Goal: Task Accomplishment & Management: Manage account settings

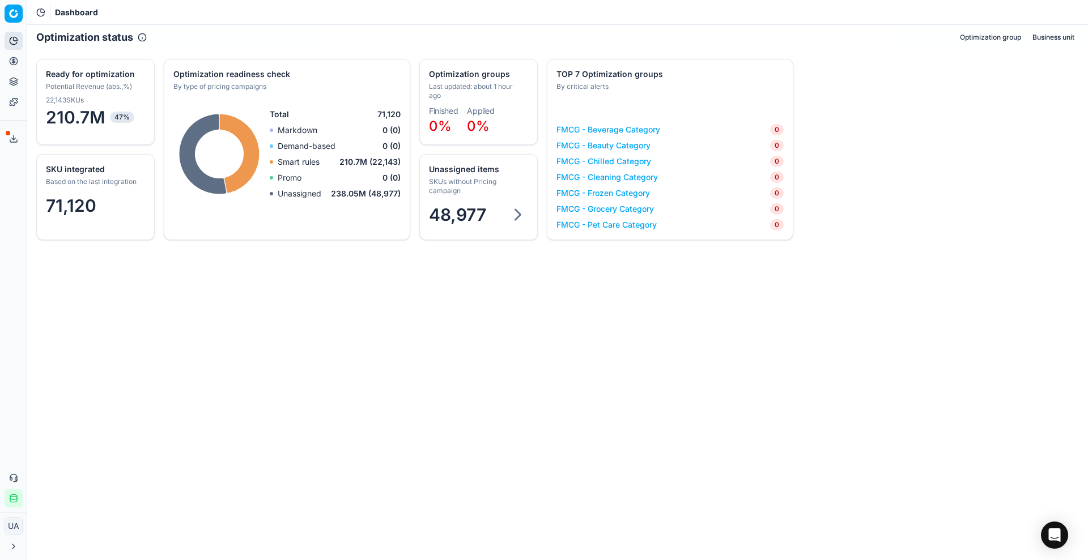
click at [458, 222] on span "48,977" at bounding box center [457, 215] width 57 height 20
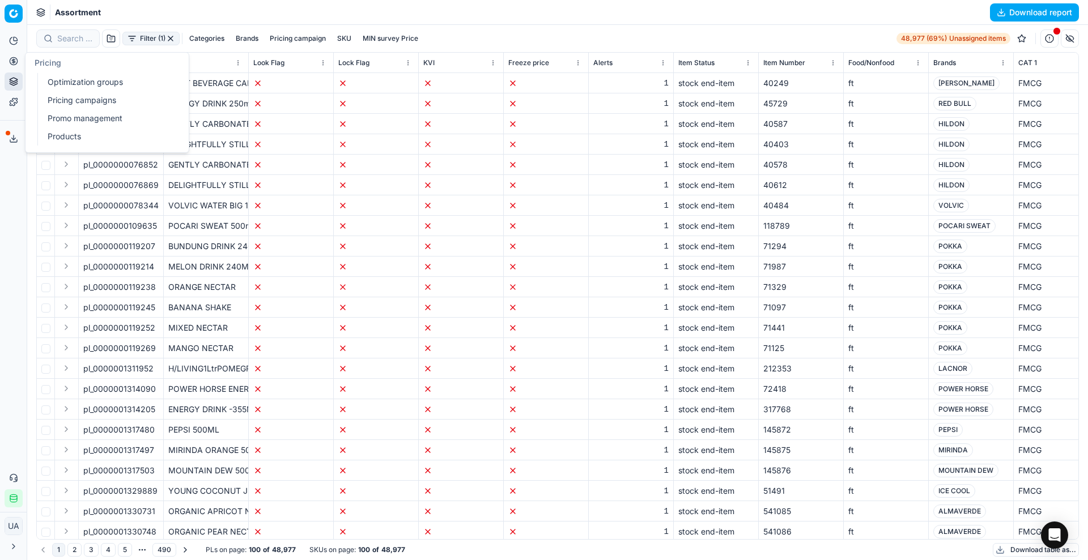
click at [12, 66] on button "Pricing" at bounding box center [14, 61] width 18 height 18
click at [59, 81] on link "Optimization groups" at bounding box center [109, 82] width 132 height 16
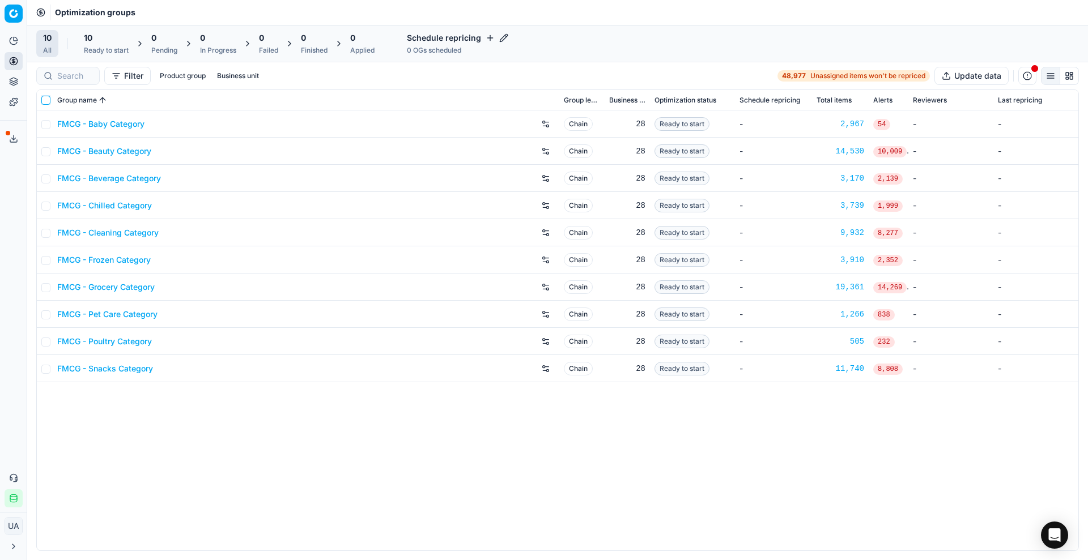
click at [49, 100] on input "checkbox" at bounding box center [45, 100] width 9 height 9
checkbox input "true"
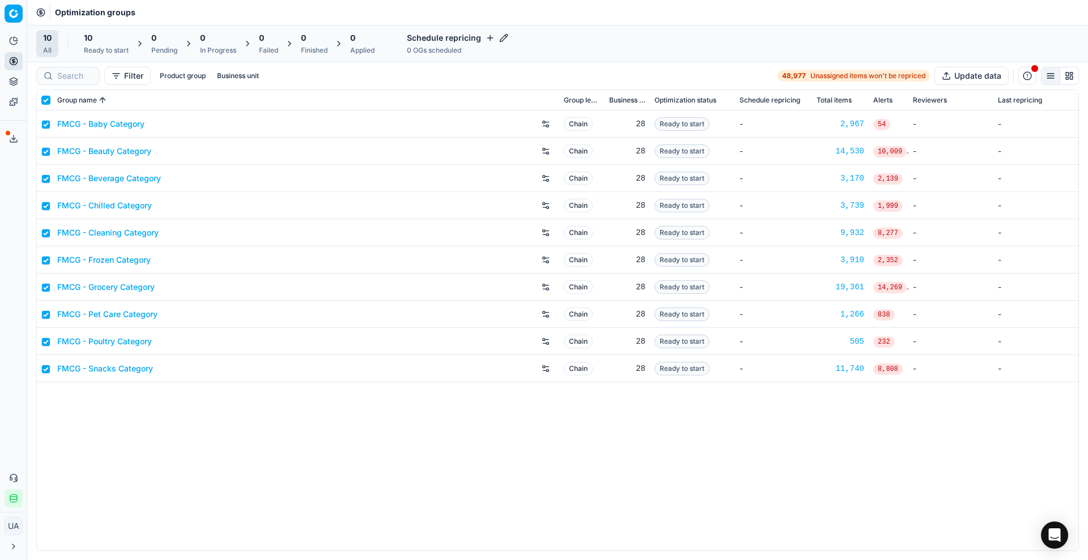
checkbox input "true"
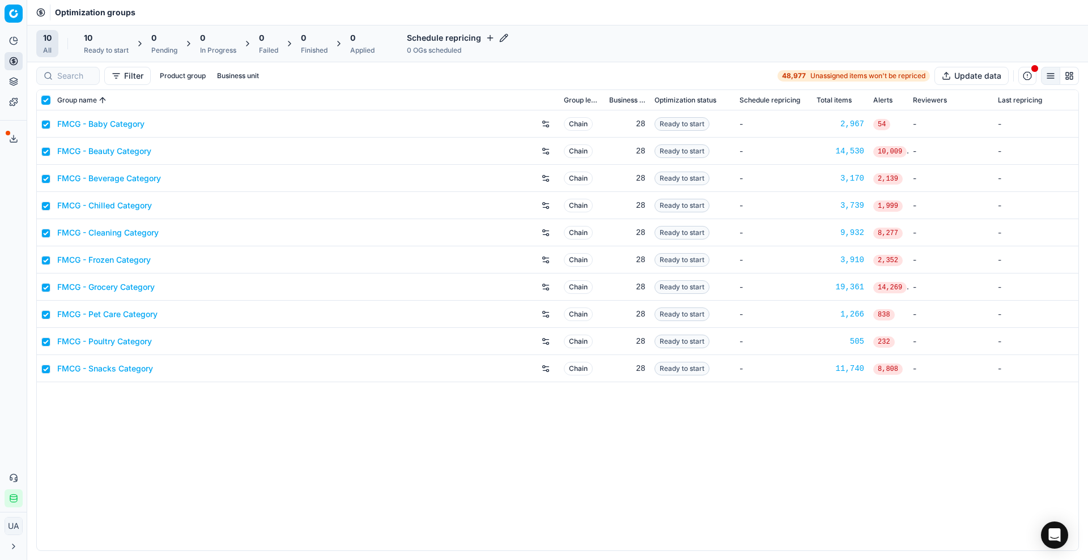
checkbox input "true"
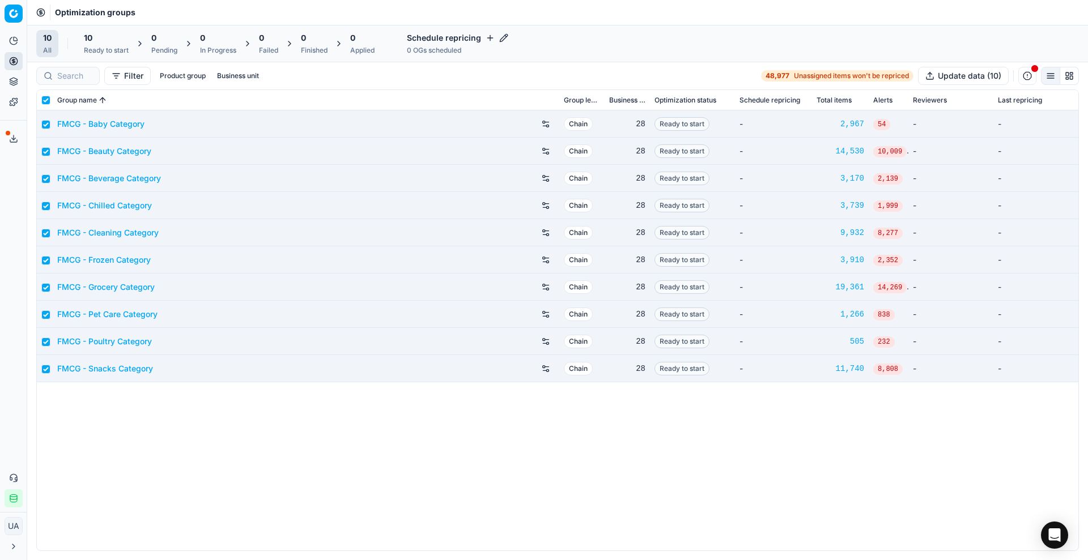
click at [122, 44] on div "10 Ready to start" at bounding box center [106, 43] width 45 height 23
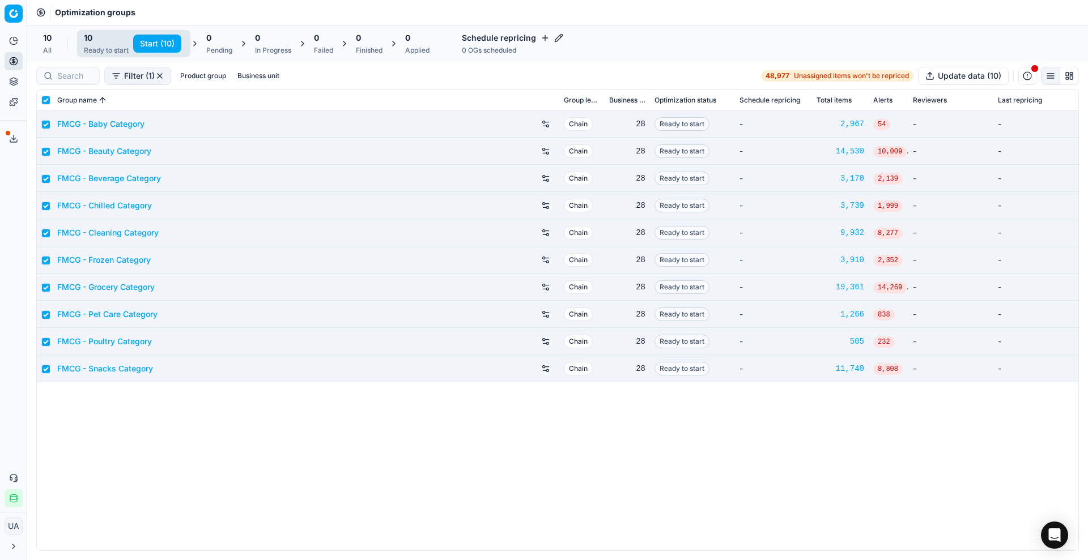
click at [163, 40] on button "Start (10)" at bounding box center [157, 44] width 48 height 18
checkbox input "false"
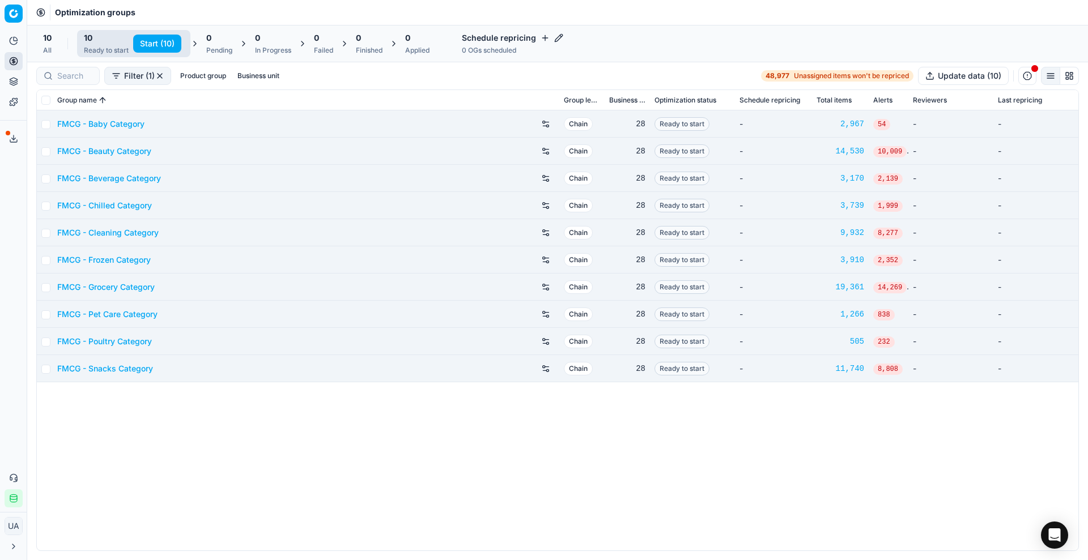
checkbox input "false"
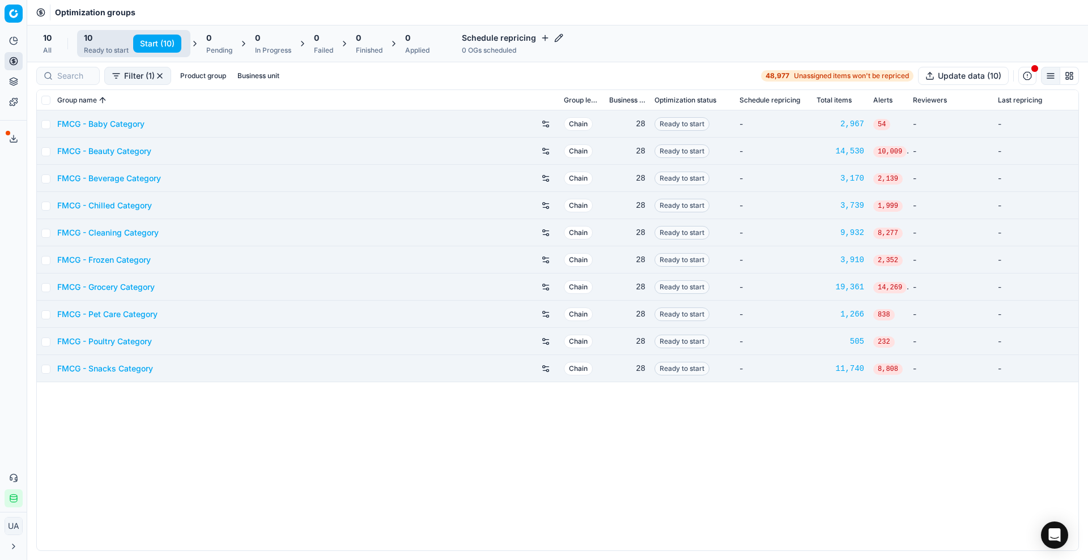
checkbox input "false"
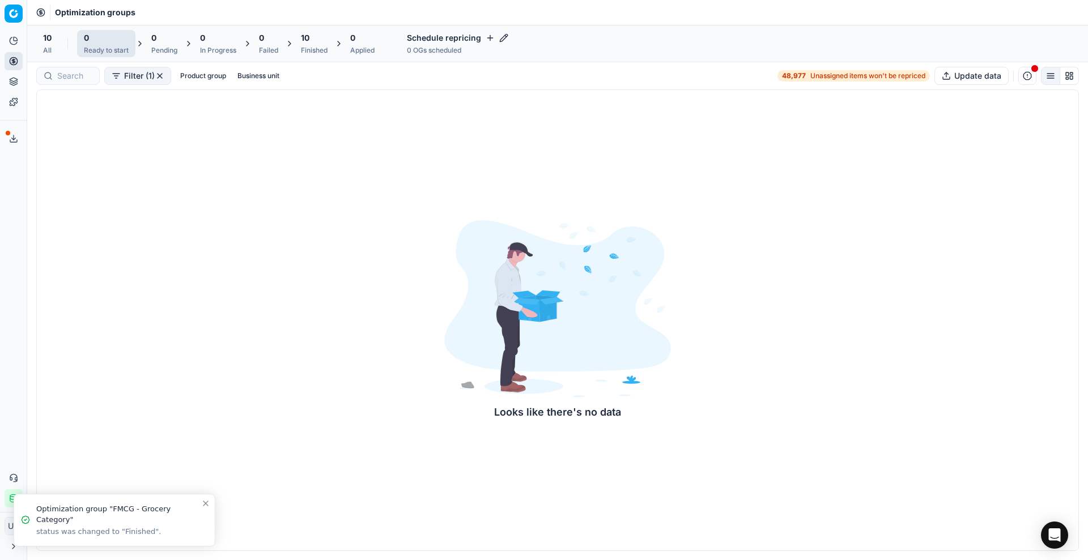
click at [314, 48] on div "Finished" at bounding box center [314, 50] width 27 height 9
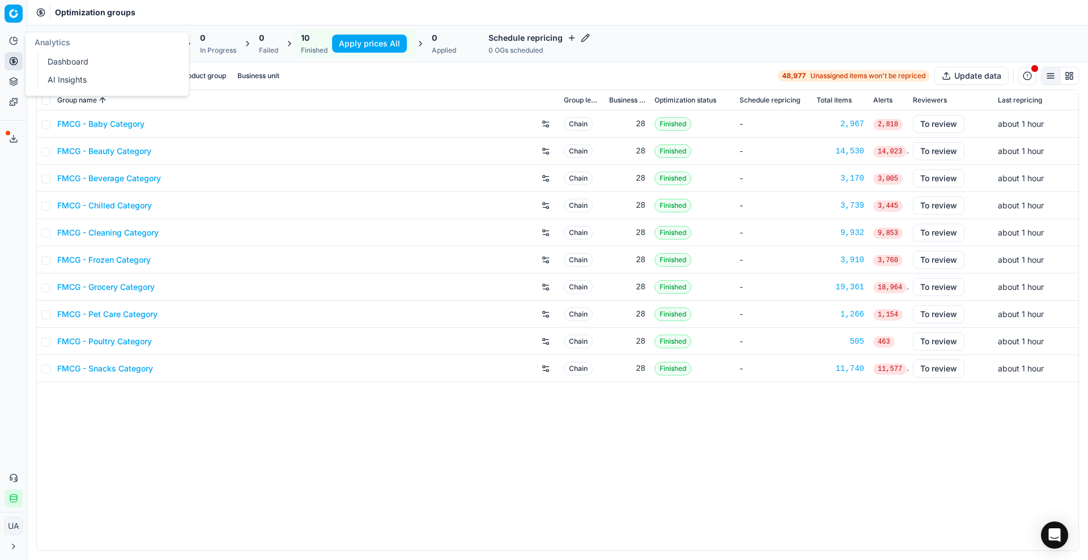
click at [54, 64] on link "Dashboard" at bounding box center [109, 62] width 132 height 16
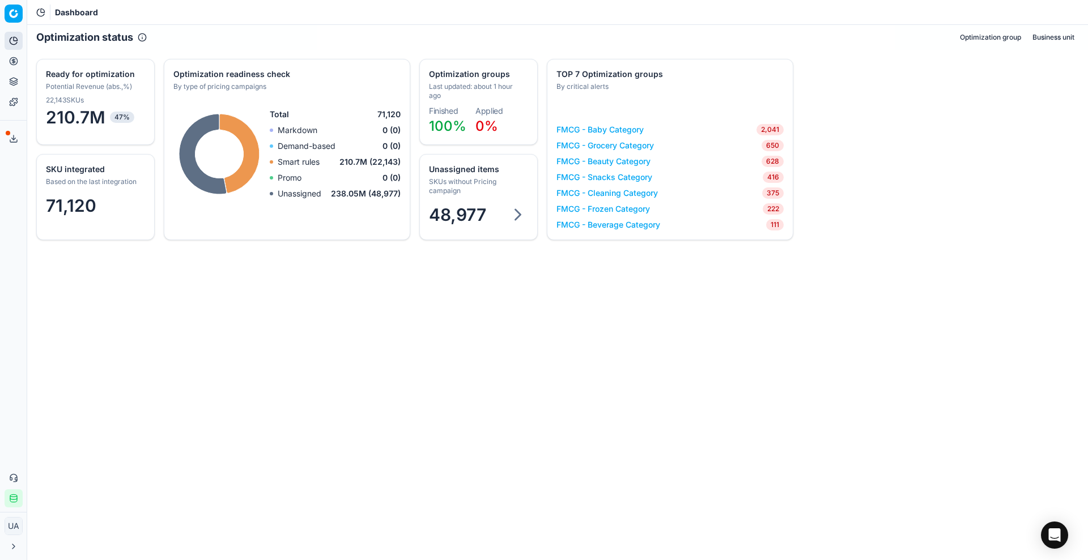
click at [483, 185] on div "SKUs without Pricing campaign" at bounding box center [477, 186] width 97 height 18
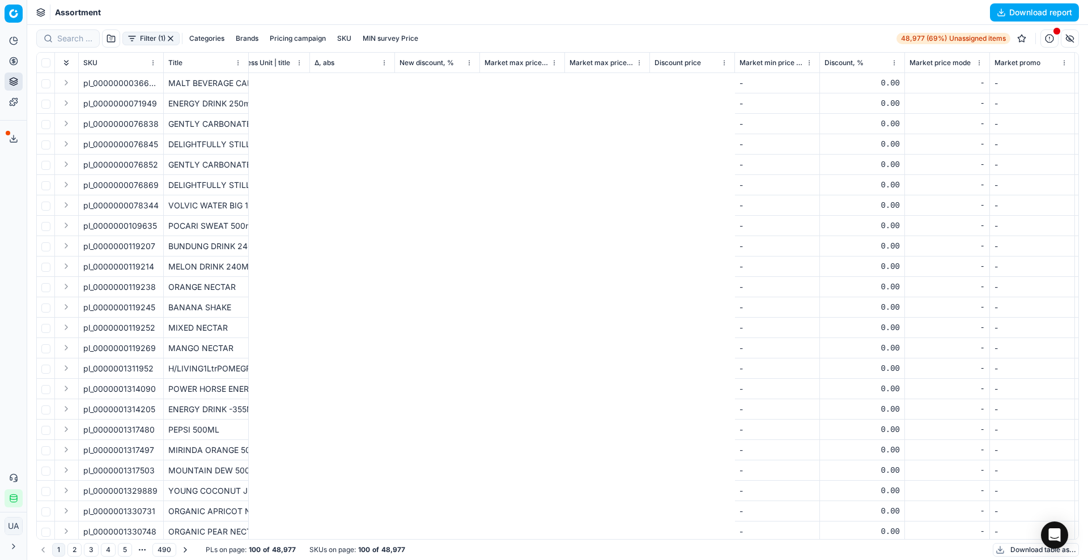
scroll to position [0, 6337]
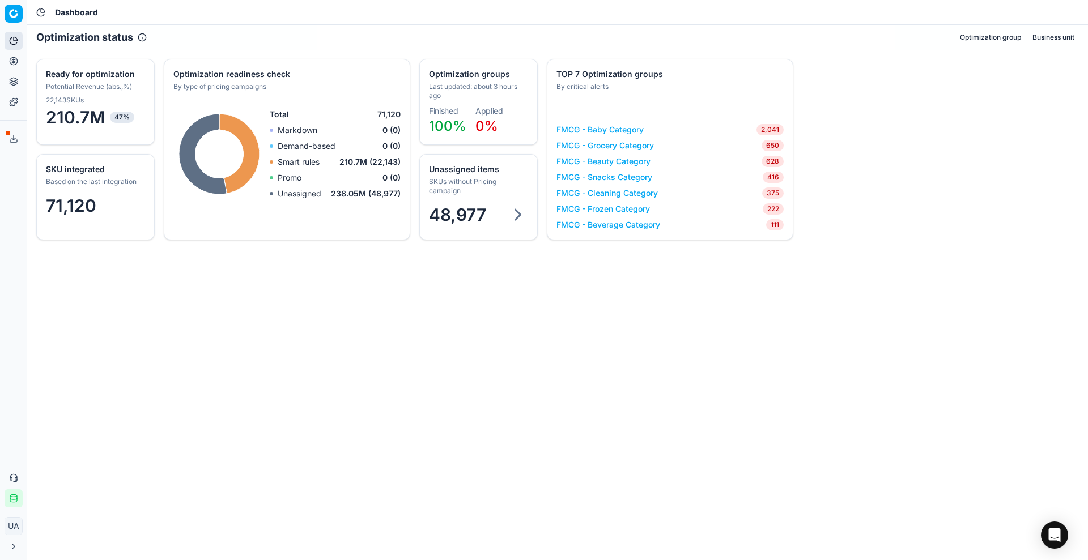
click at [472, 183] on div "SKUs without Pricing campaign" at bounding box center [477, 186] width 97 height 18
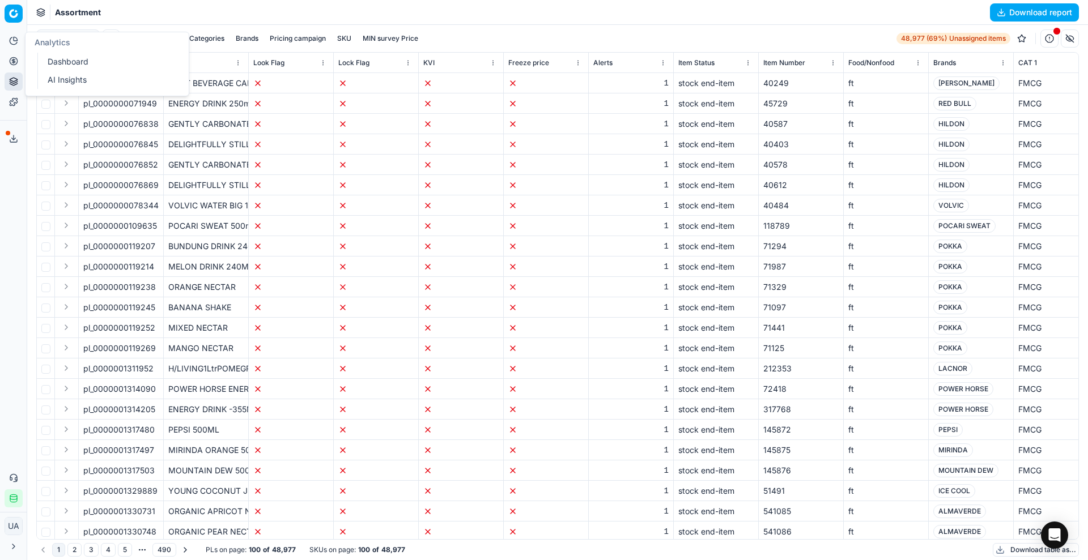
click at [9, 35] on button "Analytics" at bounding box center [14, 41] width 18 height 18
click at [15, 59] on icon at bounding box center [13, 60] width 3 height 3
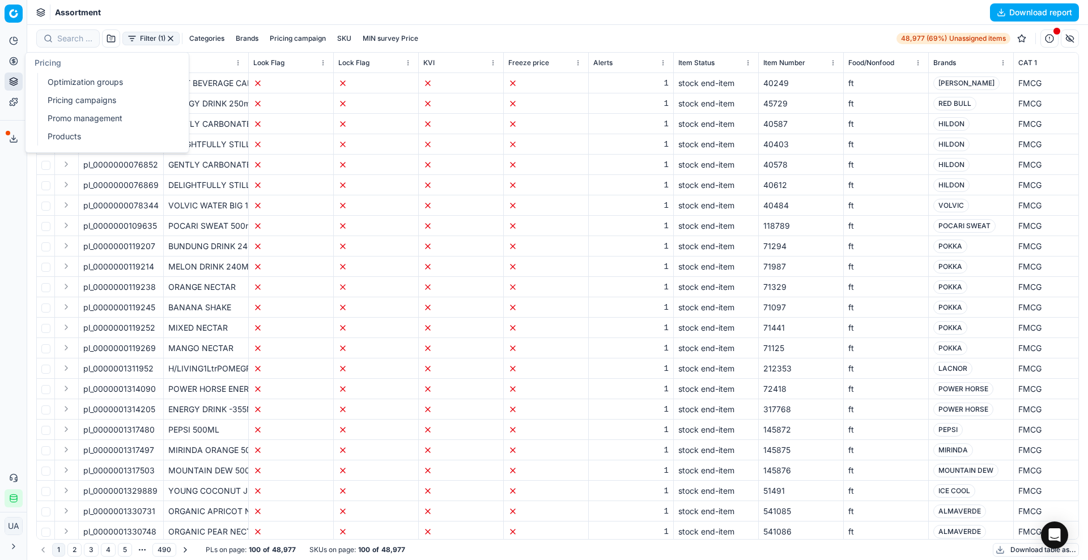
click at [61, 83] on link "Optimization groups" at bounding box center [109, 82] width 132 height 16
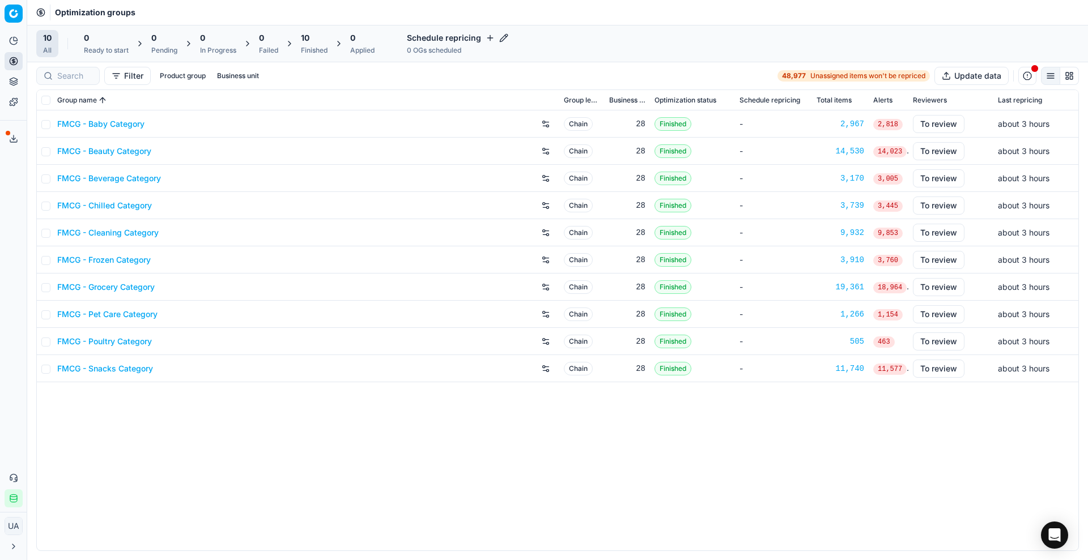
click at [468, 36] on h4 "Schedule repricing" at bounding box center [457, 37] width 101 height 11
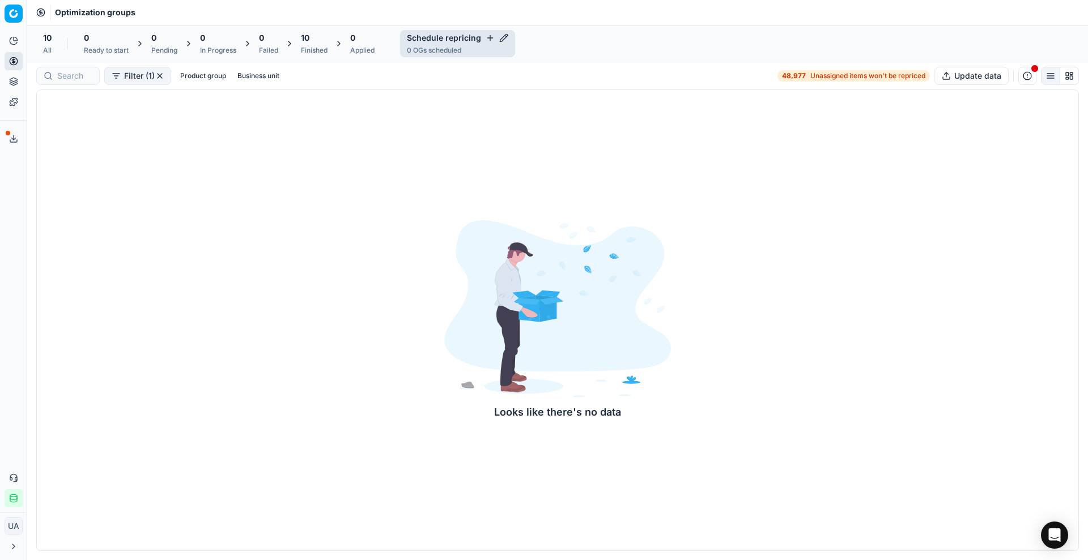
click at [488, 36] on icon "button" at bounding box center [489, 37] width 9 height 9
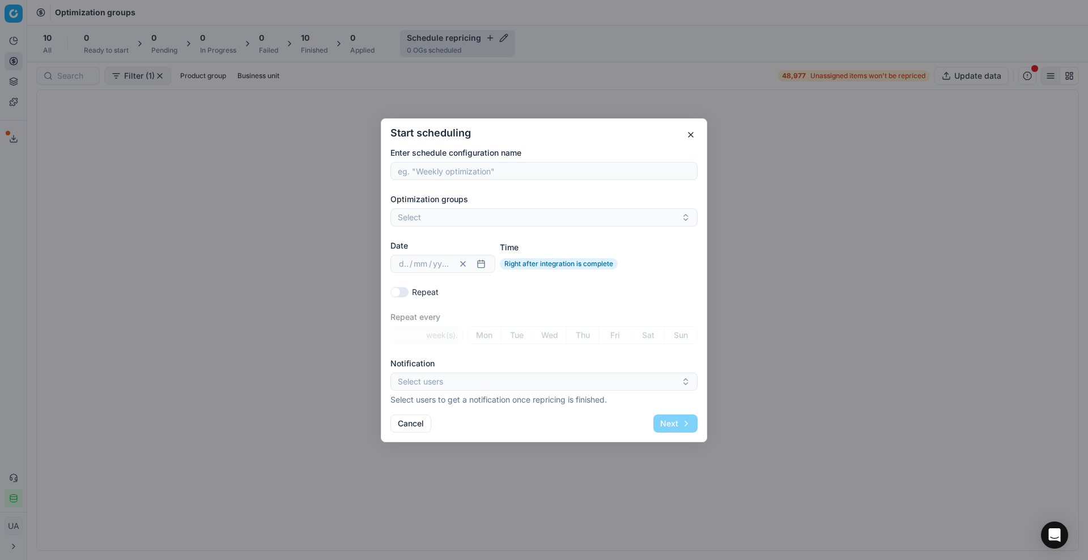
click at [464, 174] on input "Enter schedule configuration name" at bounding box center [543, 171] width 297 height 17
click at [418, 189] on div "Enter schedule configuration name Optimization groups Select Date dd / mm / yyy…" at bounding box center [543, 276] width 307 height 258
click at [688, 132] on button "button" at bounding box center [691, 135] width 14 height 14
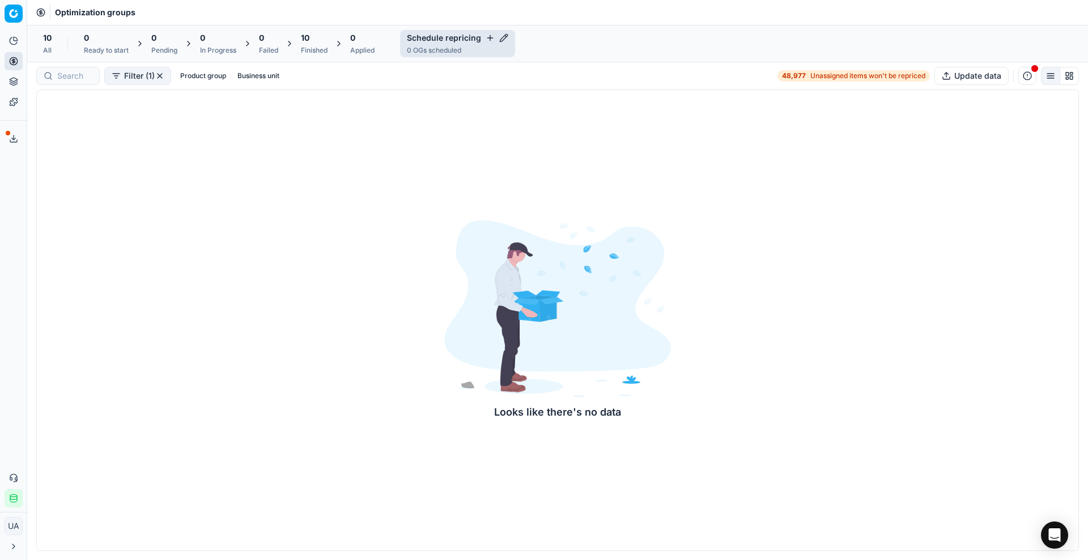
click at [310, 44] on div "10 Finished" at bounding box center [314, 43] width 27 height 23
click at [24, 59] on button "Toggle Sidebar" at bounding box center [26, 280] width 9 height 560
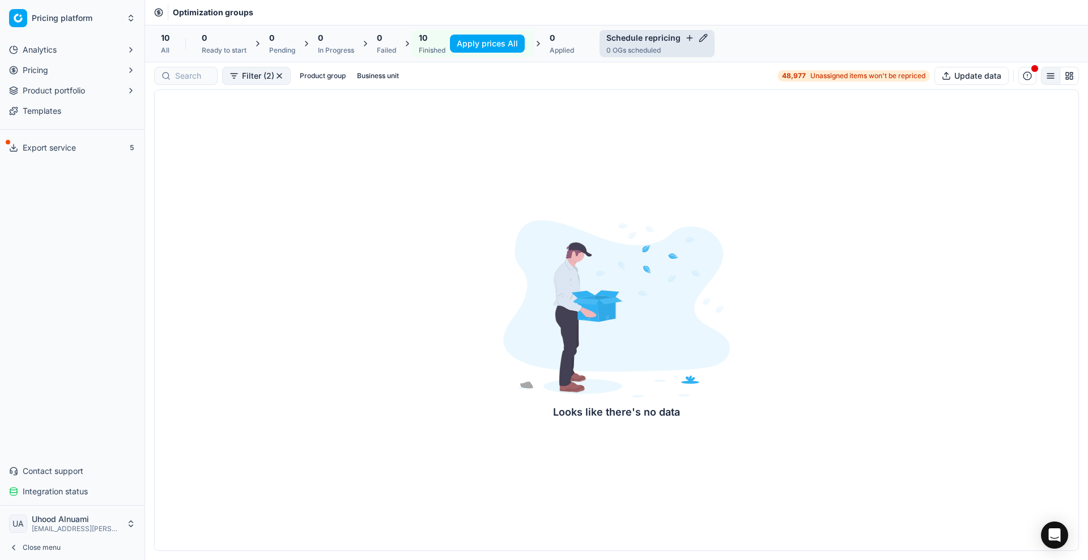
click at [18, 69] on button "Pricing" at bounding box center [72, 70] width 135 height 18
click at [93, 108] on link "Pricing campaigns" at bounding box center [73, 107] width 108 height 16
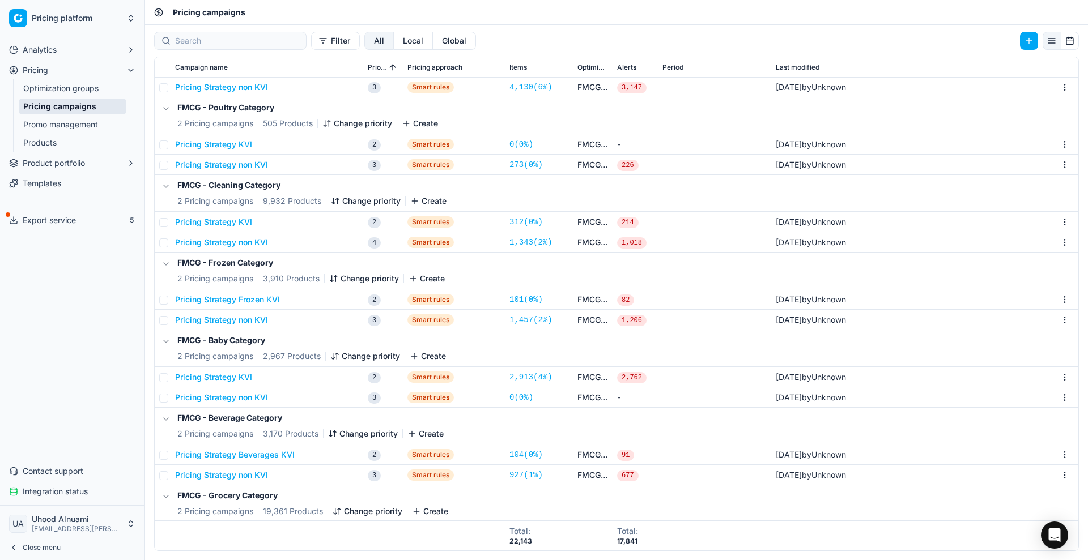
scroll to position [350, 0]
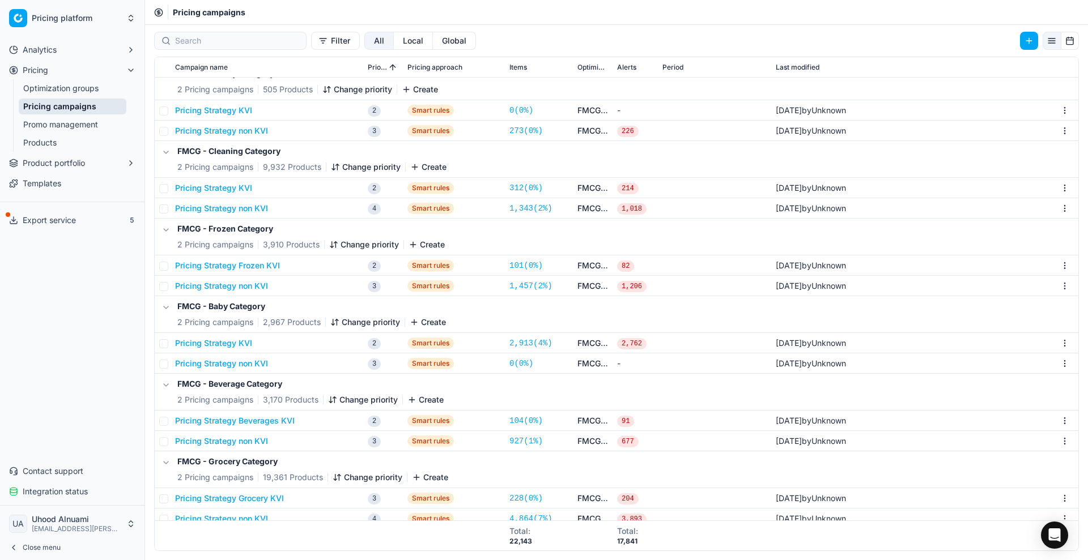
click at [65, 496] on span "Integration status" at bounding box center [55, 491] width 65 height 11
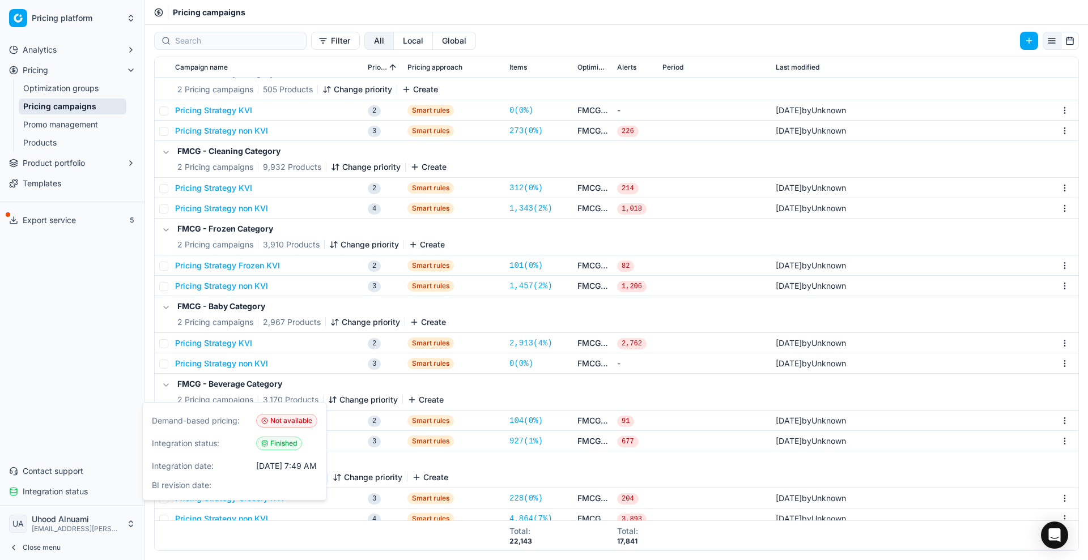
click at [34, 223] on span "Export service" at bounding box center [49, 220] width 53 height 11
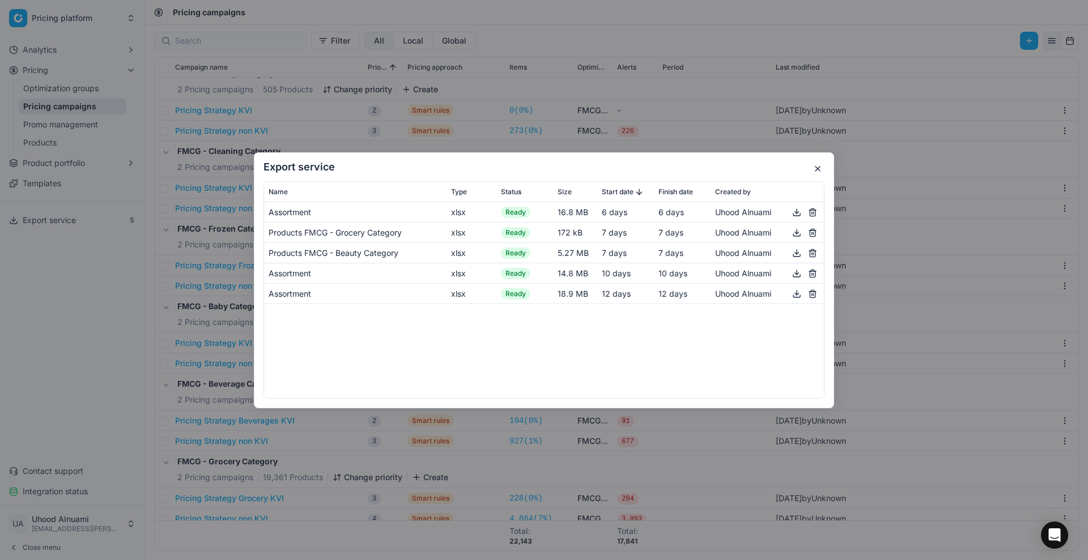
click at [815, 160] on div "Export service Name Type Status Size Start date Finish date Created by Assortme…" at bounding box center [544, 280] width 580 height 256
click at [820, 165] on button "button" at bounding box center [818, 169] width 14 height 14
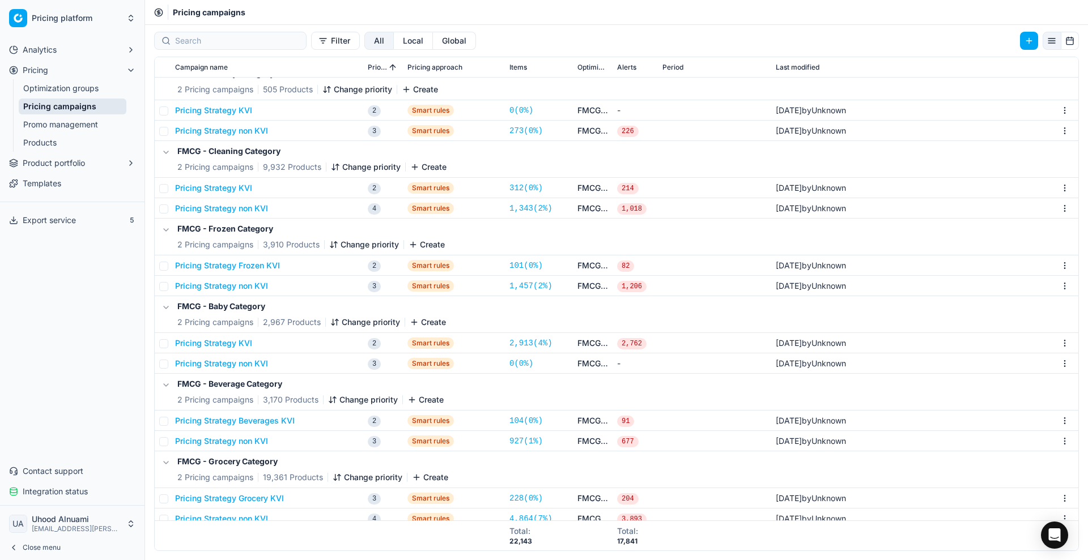
click at [527, 108] on link "0 ( 0% )" at bounding box center [521, 110] width 24 height 11
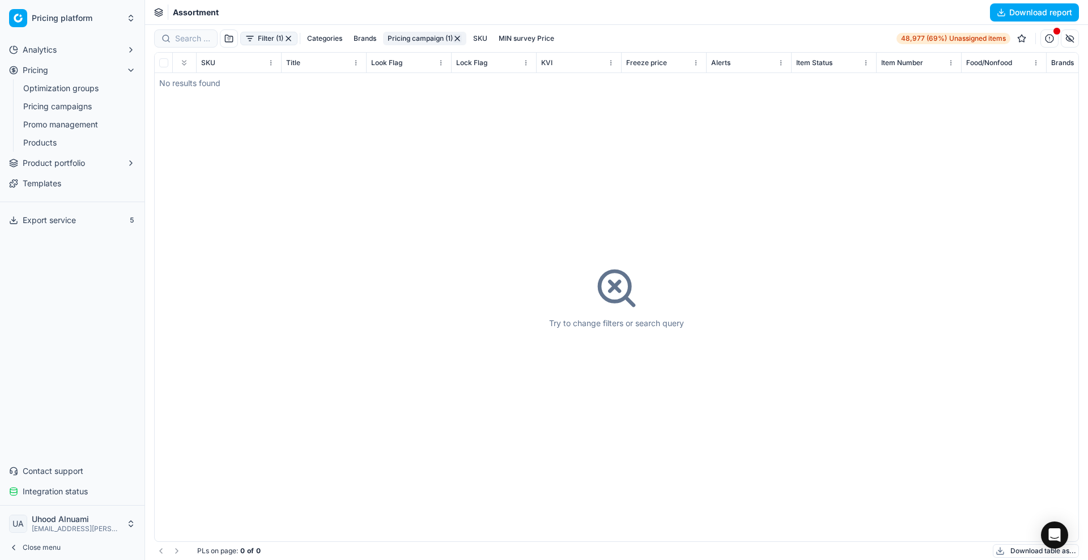
click at [66, 90] on link "Optimization groups" at bounding box center [73, 88] width 108 height 16
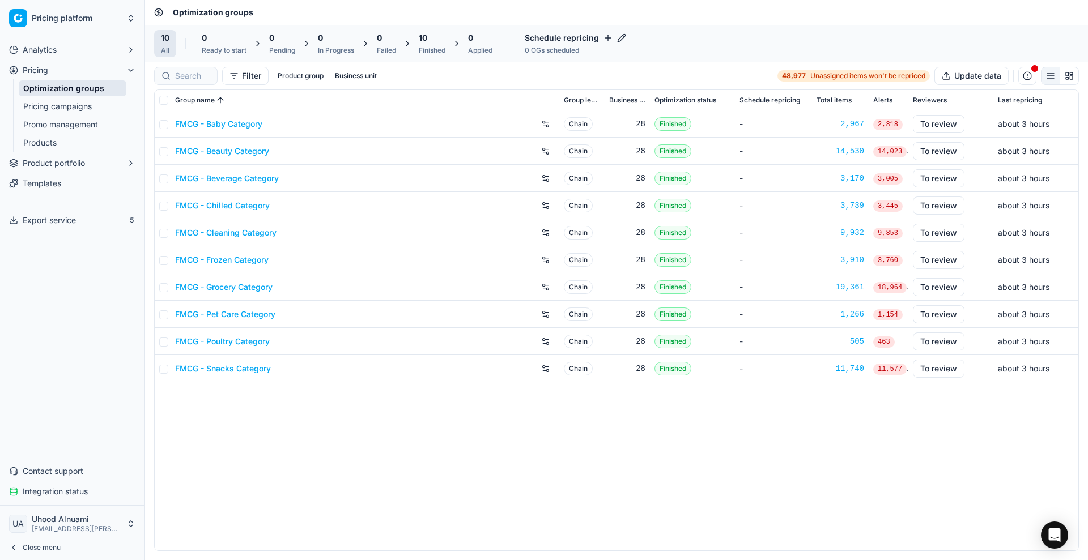
click at [71, 106] on link "Pricing campaigns" at bounding box center [73, 107] width 108 height 16
